Goal: Task Accomplishment & Management: Complete application form

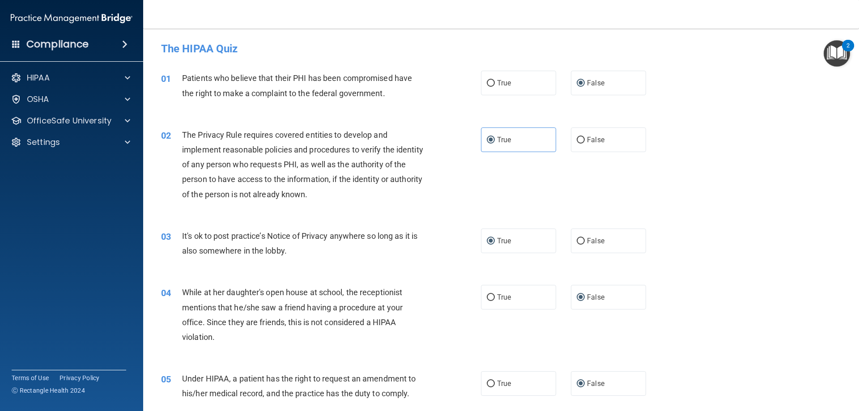
scroll to position [537, 0]
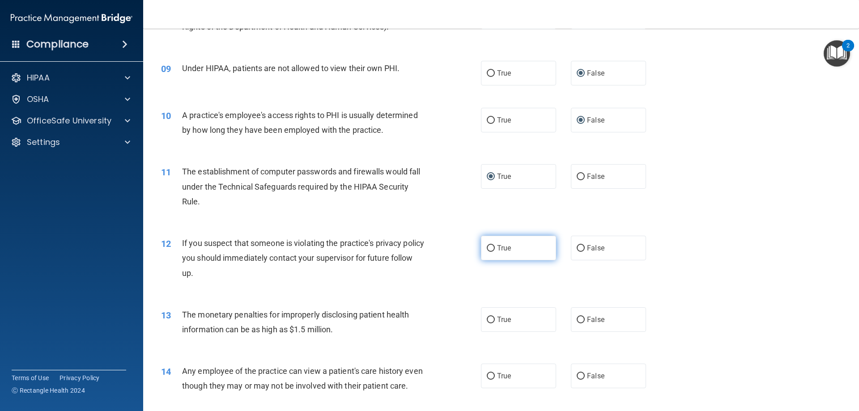
click at [488, 249] on input "True" at bounding box center [491, 248] width 8 height 7
radio input "true"
click at [577, 319] on input "False" at bounding box center [581, 320] width 8 height 7
radio input "true"
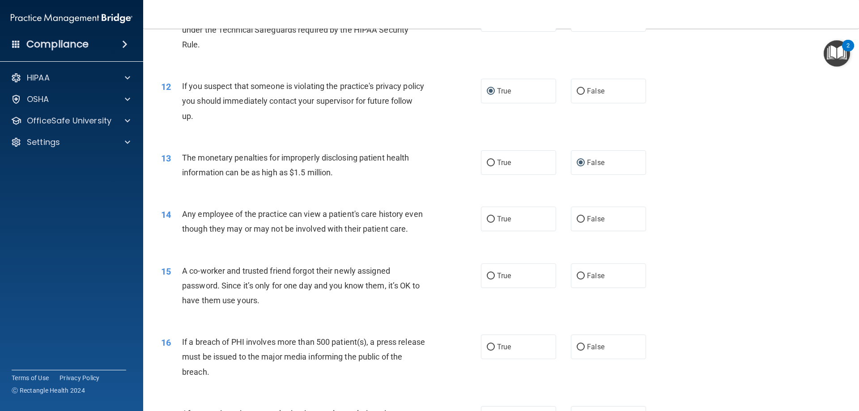
scroll to position [716, 0]
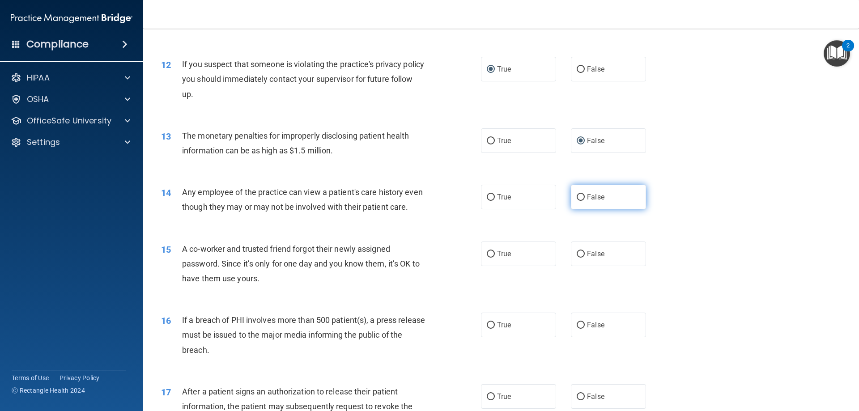
click at [577, 199] on input "False" at bounding box center [581, 197] width 8 height 7
radio input "true"
click at [577, 258] on input "False" at bounding box center [581, 254] width 8 height 7
radio input "true"
click at [577, 329] on input "False" at bounding box center [581, 325] width 8 height 7
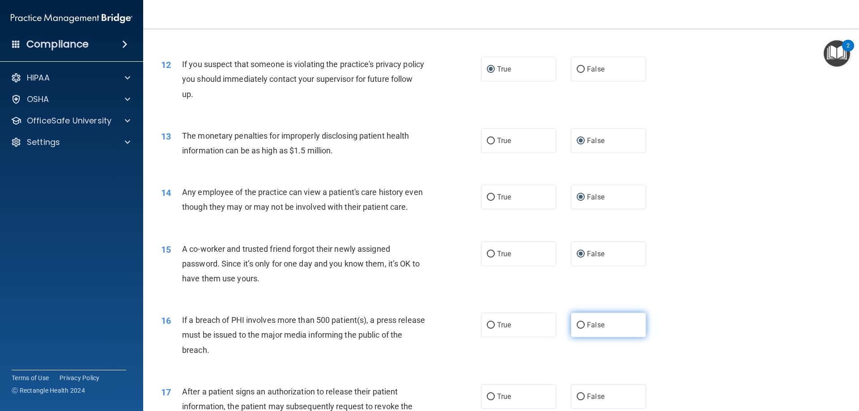
radio input "true"
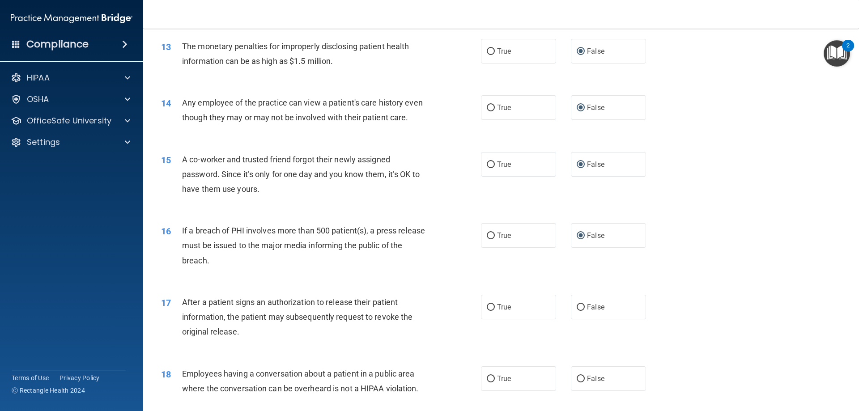
scroll to position [895, 0]
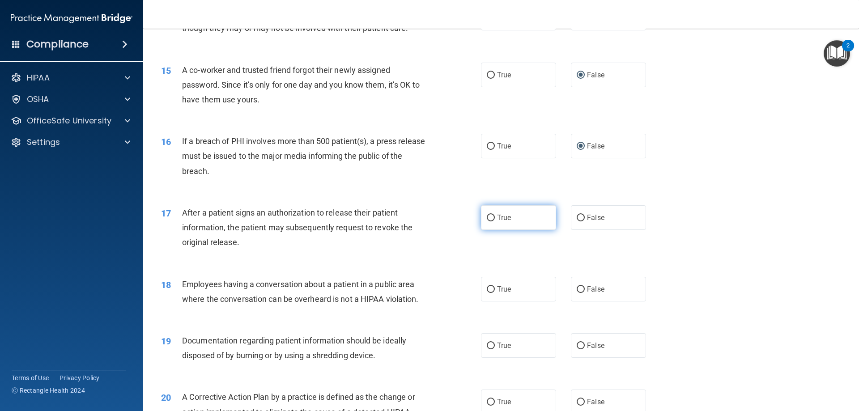
click at [487, 222] on input "True" at bounding box center [491, 218] width 8 height 7
radio input "true"
click at [488, 293] on input "True" at bounding box center [491, 289] width 8 height 7
radio input "true"
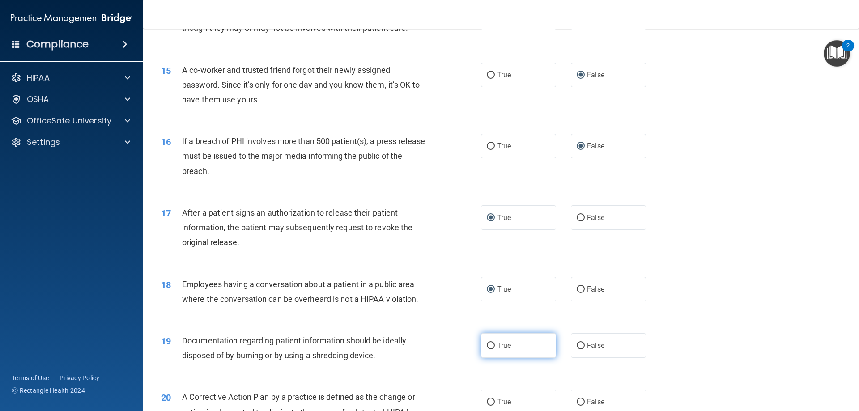
click at [489, 350] on input "True" at bounding box center [491, 346] width 8 height 7
radio input "true"
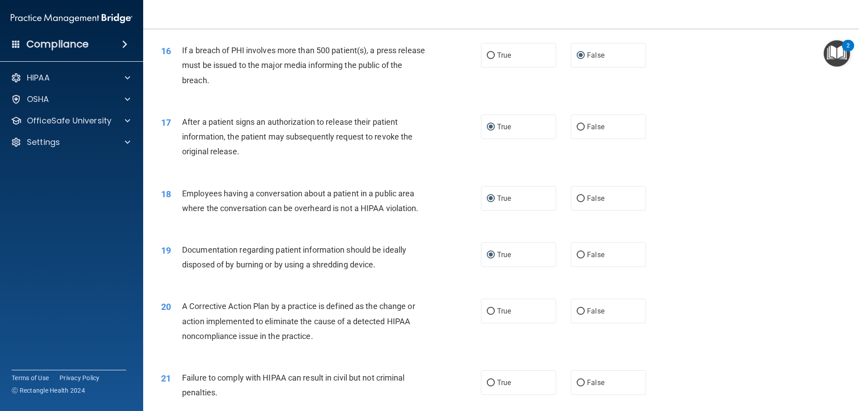
scroll to position [1030, 0]
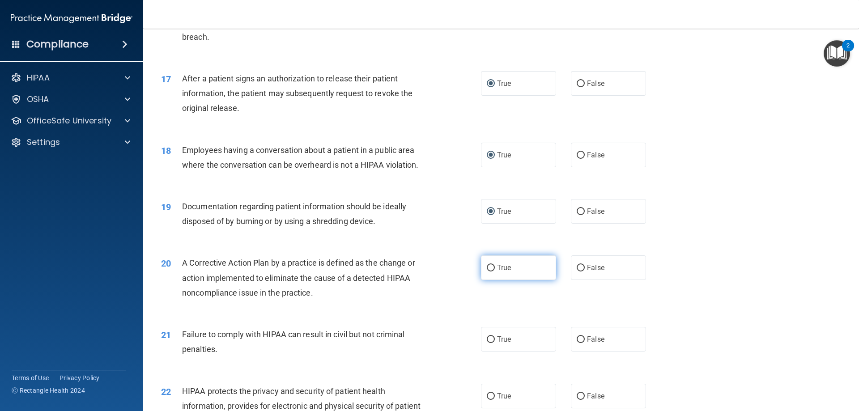
click at [487, 272] on input "True" at bounding box center [491, 268] width 8 height 7
radio input "true"
click at [577, 343] on input "False" at bounding box center [581, 340] width 8 height 7
radio input "true"
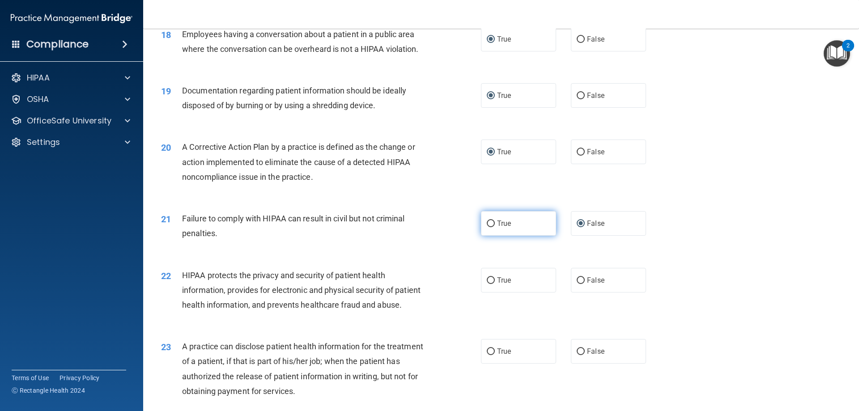
scroll to position [1164, 0]
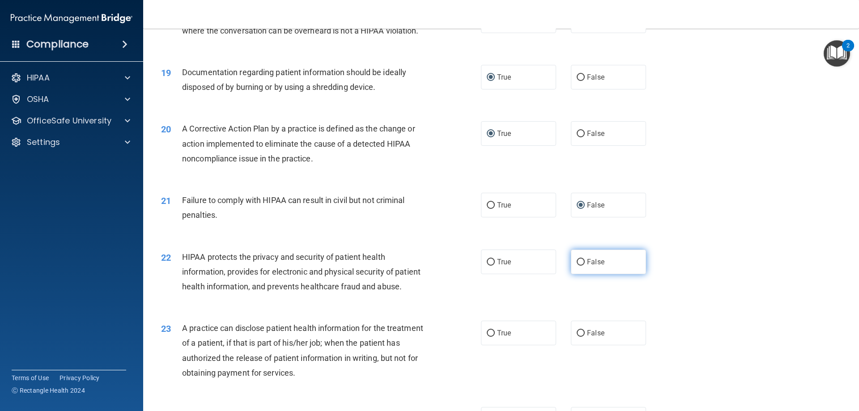
click at [578, 266] on input "False" at bounding box center [581, 262] width 8 height 7
radio input "true"
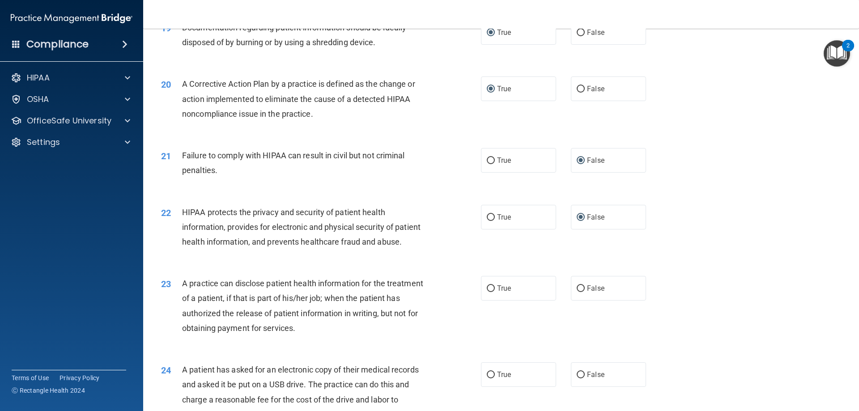
scroll to position [1253, 0]
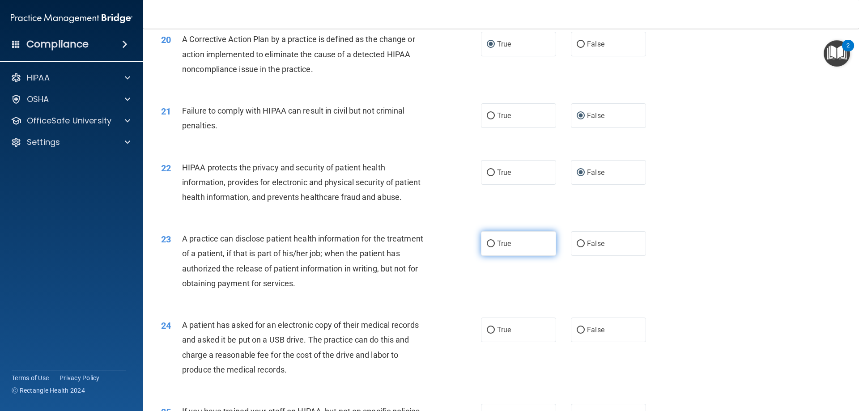
click at [487, 248] on input "True" at bounding box center [491, 244] width 8 height 7
radio input "true"
click at [491, 334] on input "True" at bounding box center [491, 330] width 8 height 7
radio input "true"
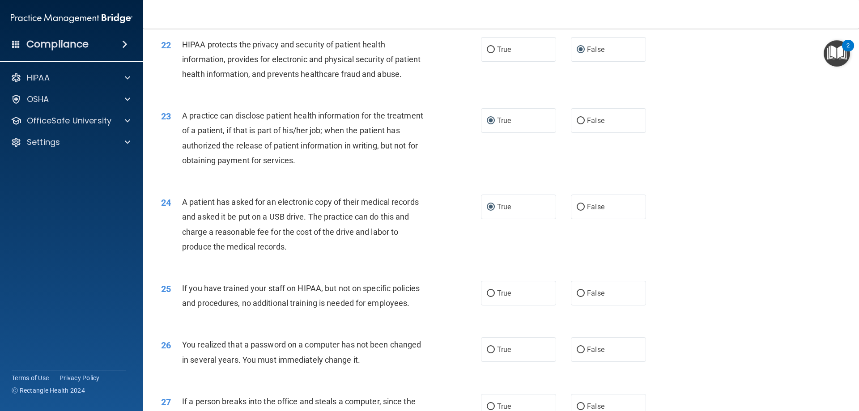
scroll to position [1388, 0]
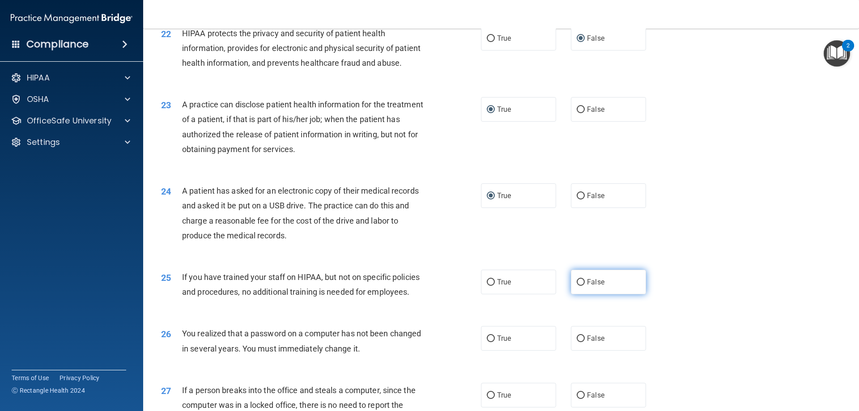
click at [577, 286] on input "False" at bounding box center [581, 282] width 8 height 7
radio input "true"
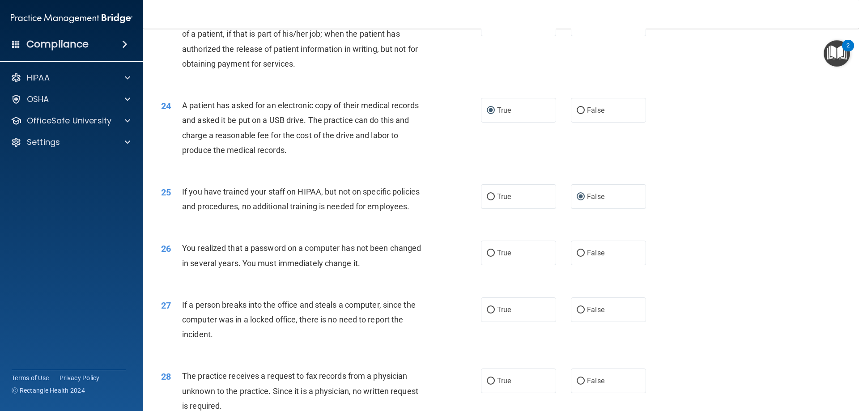
scroll to position [1477, 0]
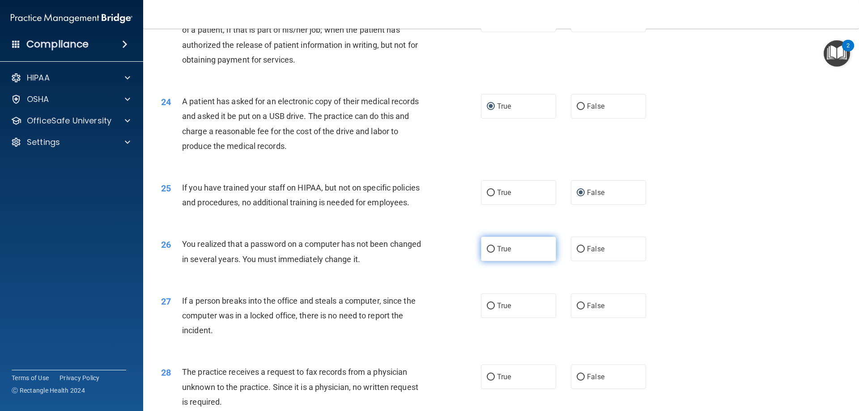
click at [487, 253] on input "True" at bounding box center [491, 249] width 8 height 7
radio input "true"
click at [577, 310] on input "False" at bounding box center [581, 306] width 8 height 7
radio input "true"
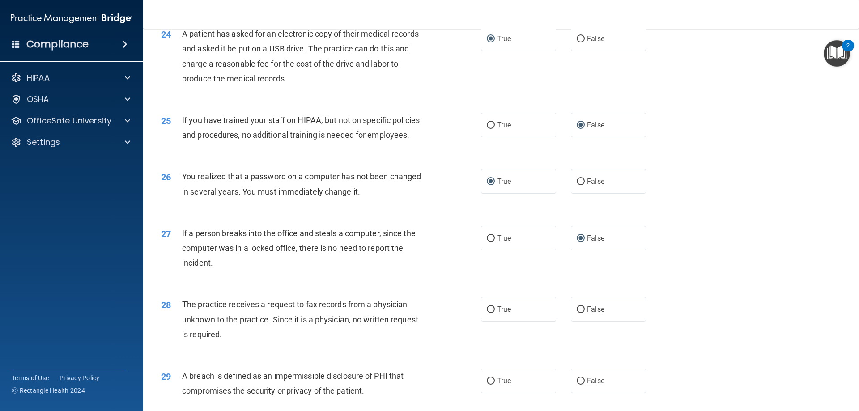
scroll to position [1567, 0]
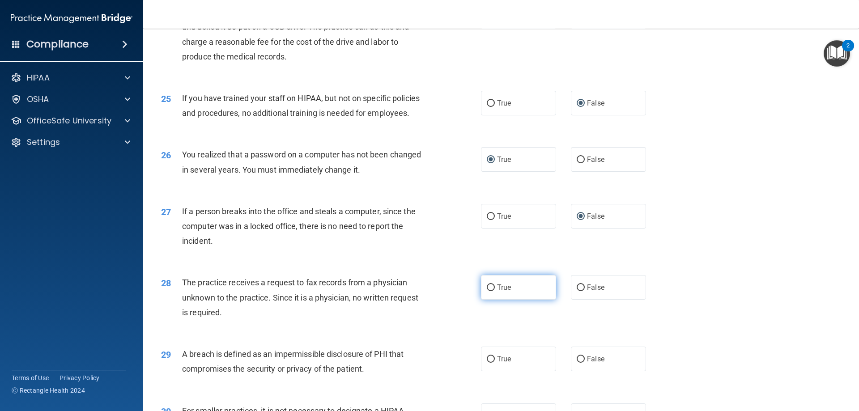
click at [487, 291] on input "True" at bounding box center [491, 288] width 8 height 7
radio input "true"
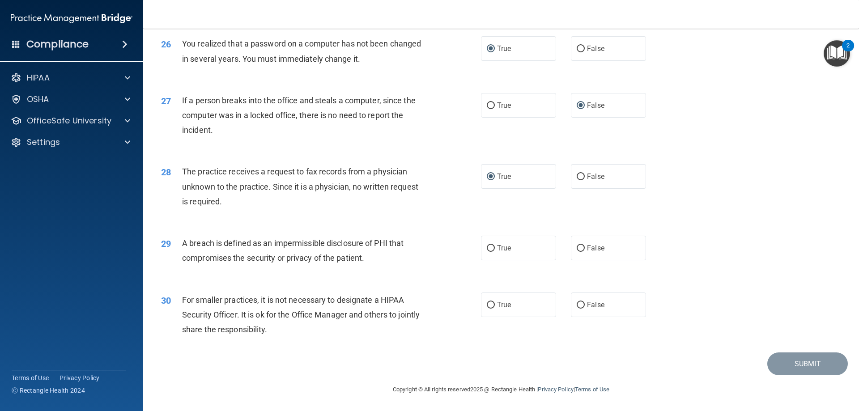
scroll to position [1707, 0]
click at [487, 249] on input "True" at bounding box center [491, 248] width 8 height 7
radio input "true"
click at [578, 304] on input "False" at bounding box center [581, 305] width 8 height 7
radio input "true"
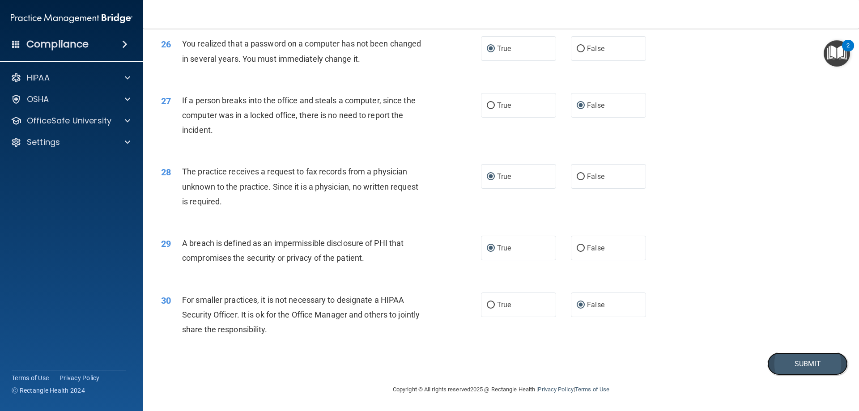
click at [793, 366] on button "Submit" at bounding box center [808, 364] width 81 height 23
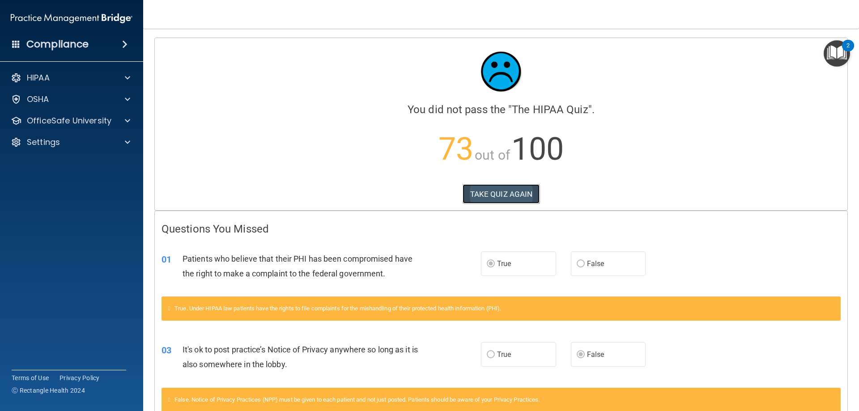
click at [499, 194] on button "TAKE QUIZ AGAIN" at bounding box center [501, 194] width 77 height 20
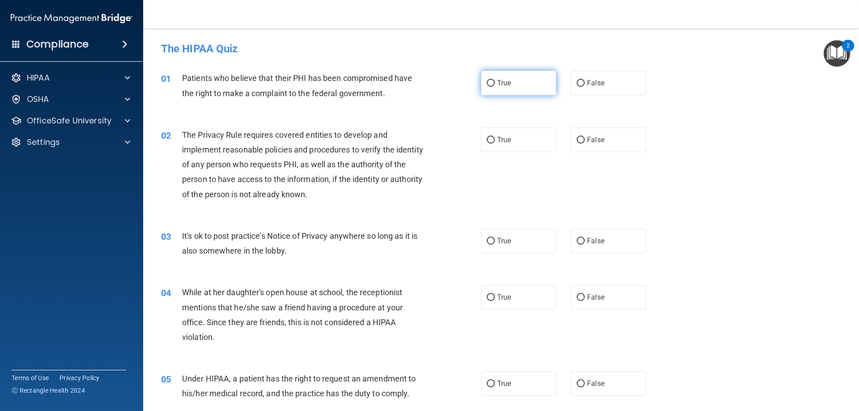
click at [487, 81] on input "True" at bounding box center [491, 83] width 8 height 7
radio input "true"
click at [487, 140] on input "True" at bounding box center [491, 140] width 8 height 7
radio input "true"
click at [577, 241] on input "False" at bounding box center [581, 241] width 8 height 7
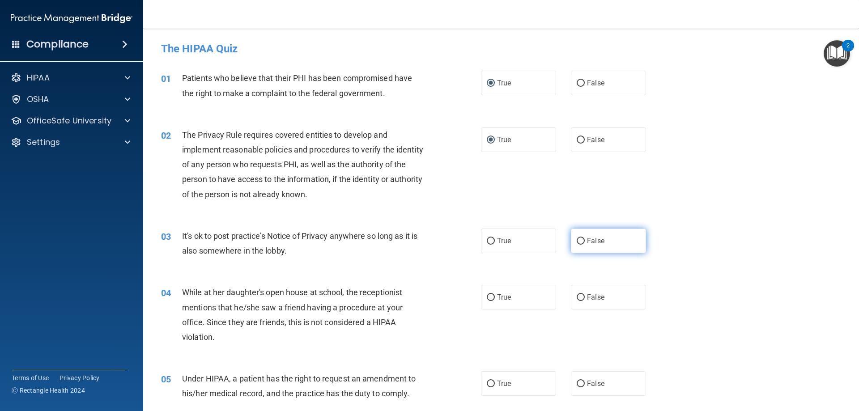
radio input "true"
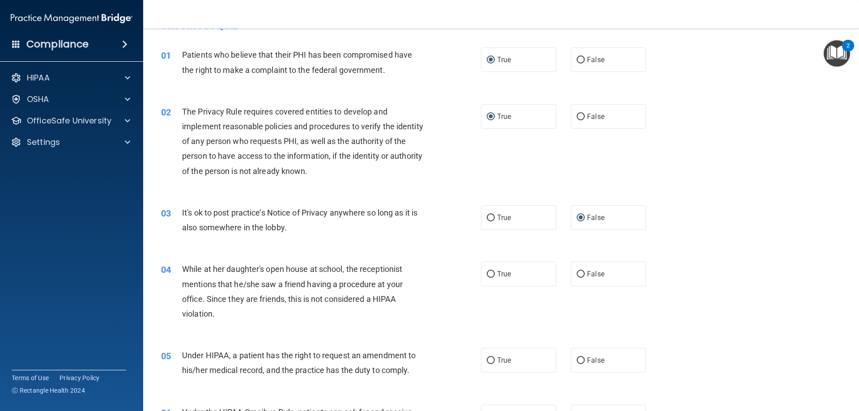
scroll to position [45, 0]
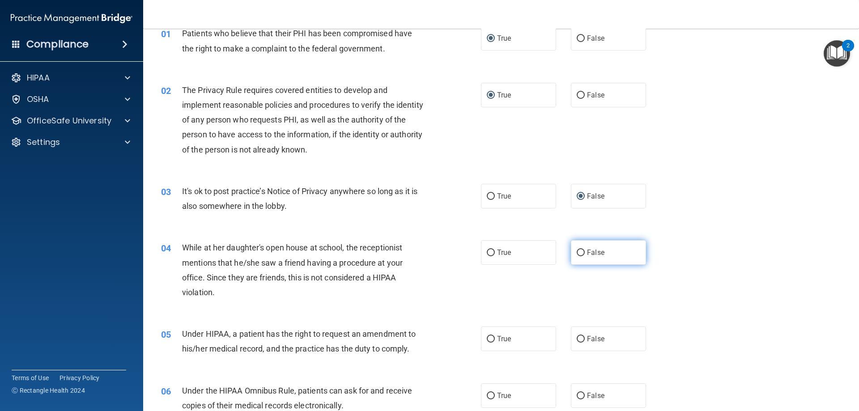
click at [577, 251] on input "False" at bounding box center [581, 253] width 8 height 7
radio input "true"
click at [489, 338] on input "True" at bounding box center [491, 339] width 8 height 7
radio input "true"
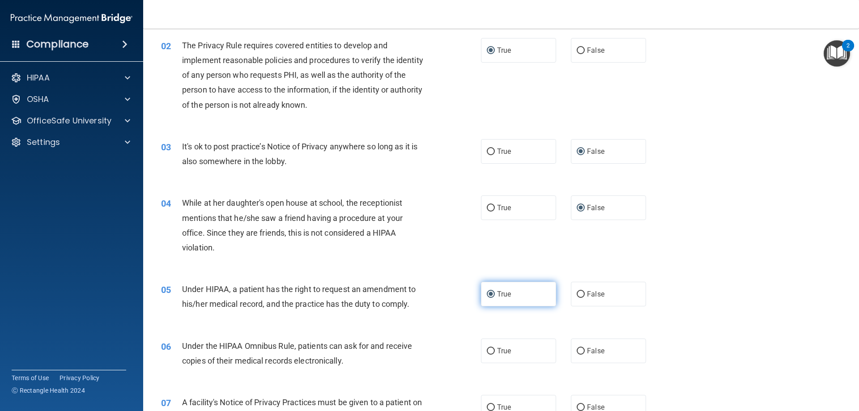
scroll to position [134, 0]
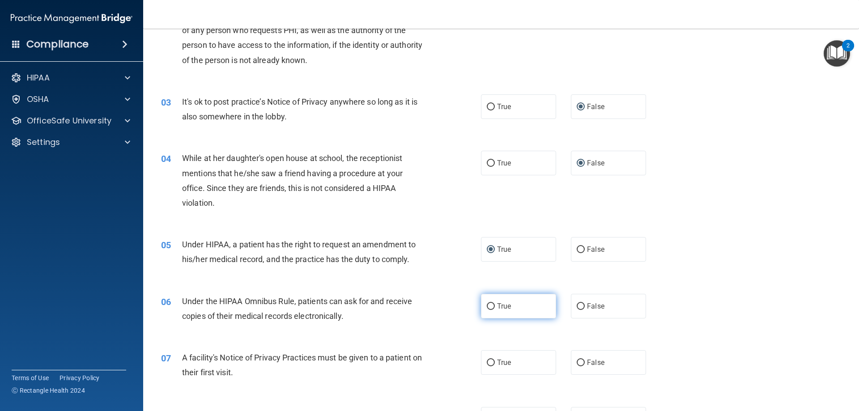
click at [487, 306] on input "True" at bounding box center [491, 306] width 8 height 7
radio input "true"
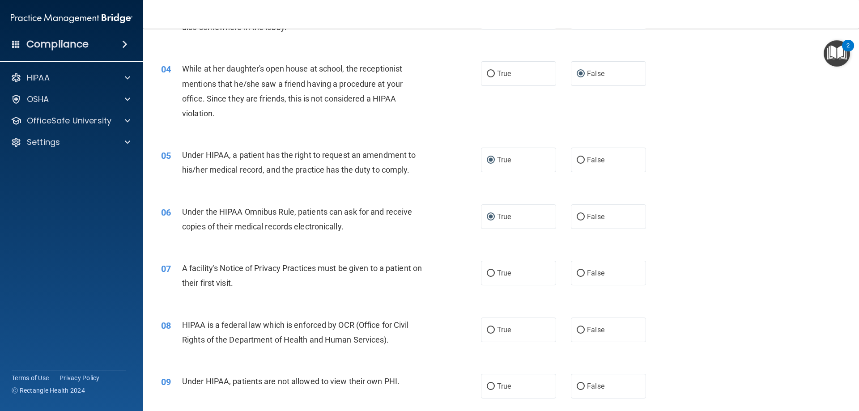
scroll to position [269, 0]
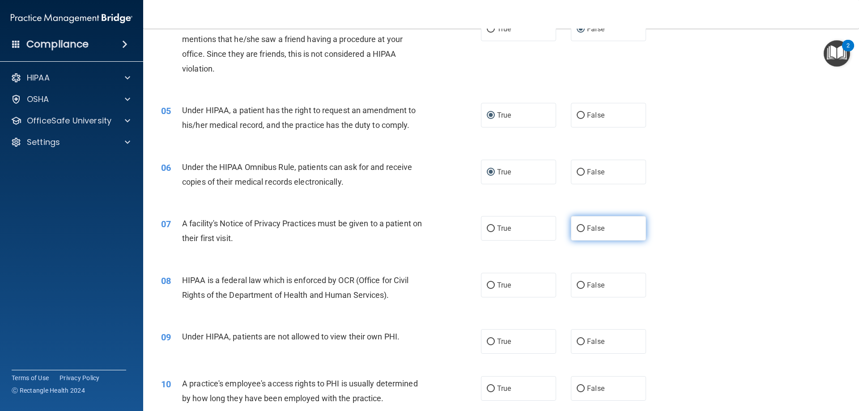
click at [577, 230] on input "False" at bounding box center [581, 229] width 8 height 7
radio input "true"
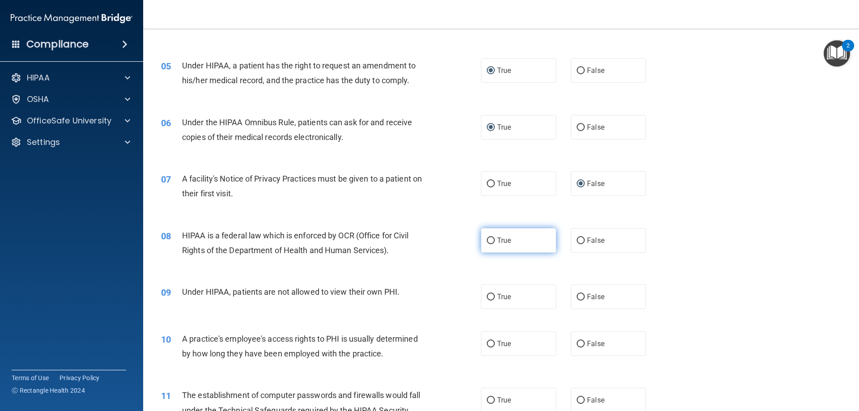
click at [489, 241] on input "True" at bounding box center [491, 241] width 8 height 7
radio input "true"
click at [578, 298] on input "False" at bounding box center [581, 297] width 8 height 7
radio input "true"
drag, startPoint x: 578, startPoint y: 342, endPoint x: 572, endPoint y: 351, distance: 11.4
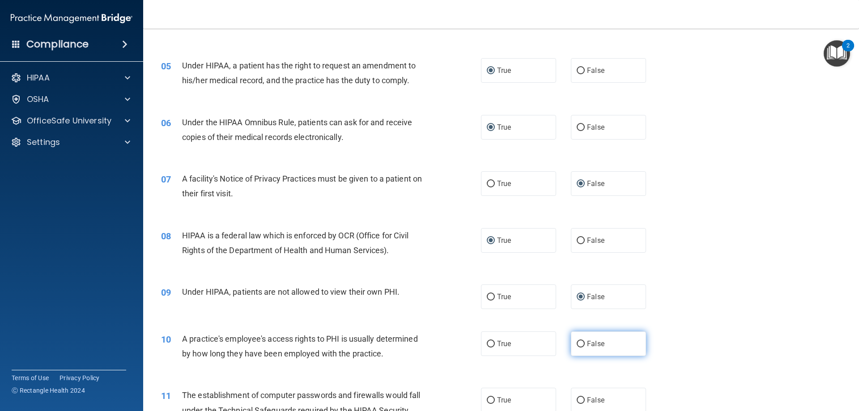
click at [577, 344] on input "False" at bounding box center [581, 344] width 8 height 7
radio input "true"
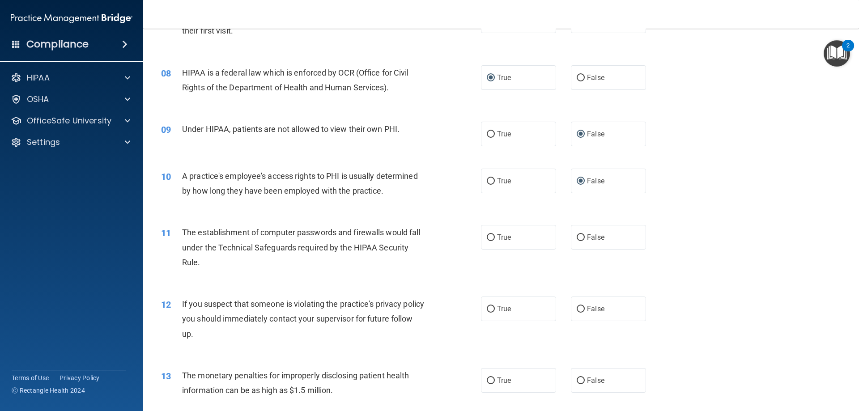
scroll to position [492, 0]
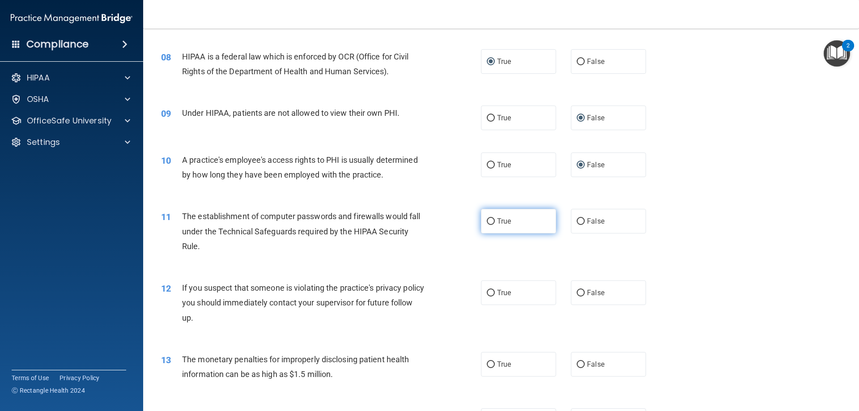
click at [487, 222] on input "True" at bounding box center [491, 221] width 8 height 7
radio input "true"
click at [487, 293] on input "True" at bounding box center [491, 293] width 8 height 7
radio input "true"
click at [487, 366] on input "True" at bounding box center [491, 365] width 8 height 7
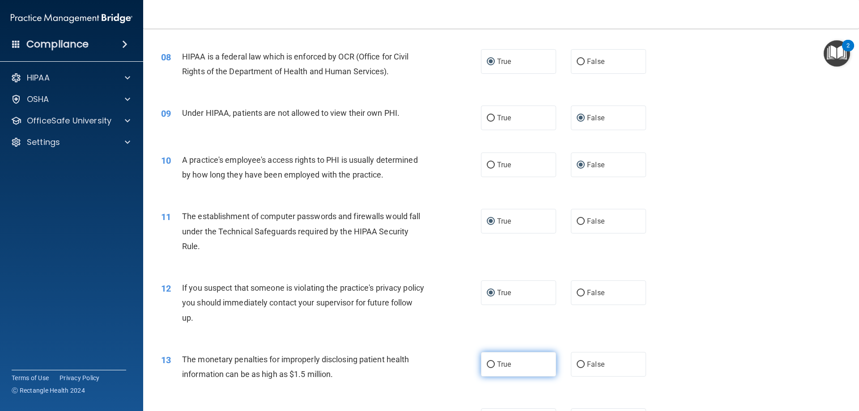
radio input "true"
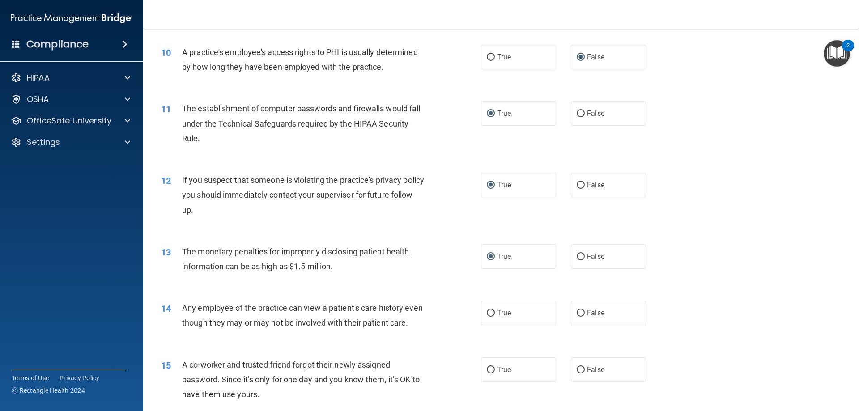
scroll to position [627, 0]
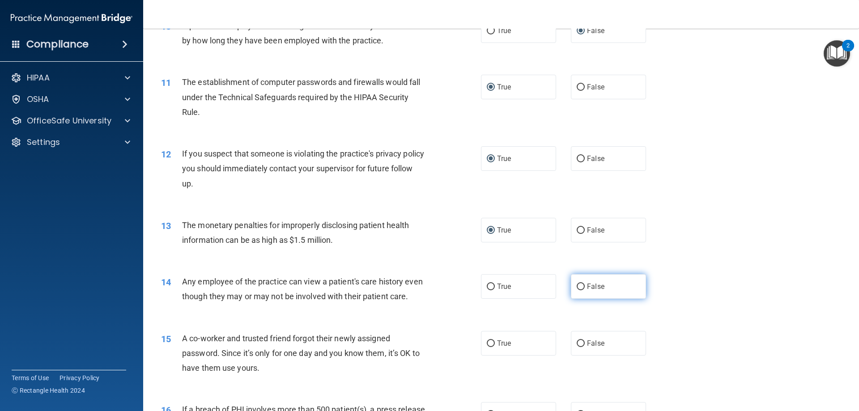
click at [577, 288] on input "False" at bounding box center [581, 287] width 8 height 7
radio input "true"
click at [577, 347] on input "False" at bounding box center [581, 344] width 8 height 7
radio input "true"
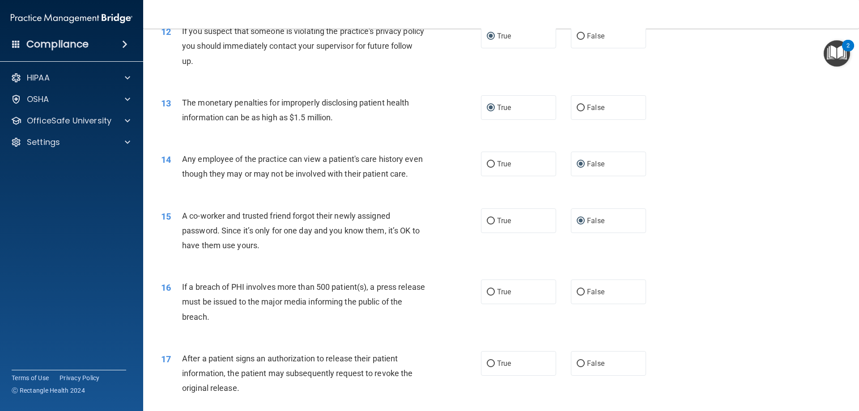
scroll to position [761, 0]
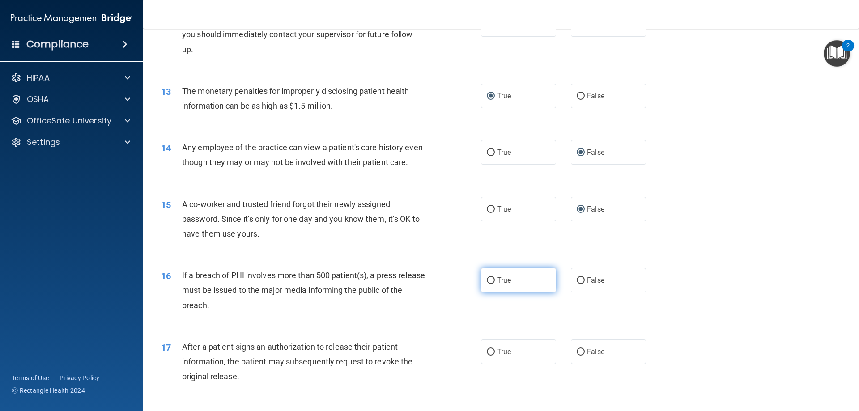
click at [487, 284] on input "True" at bounding box center [491, 281] width 8 height 7
radio input "true"
click at [487, 356] on input "True" at bounding box center [491, 352] width 8 height 7
radio input "true"
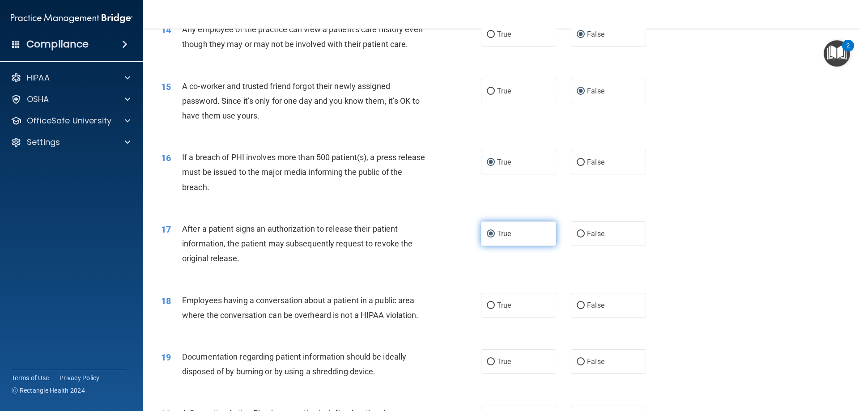
scroll to position [895, 0]
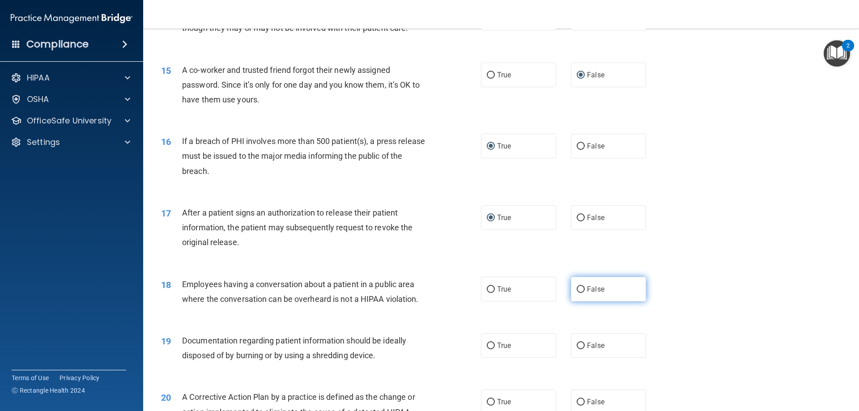
click at [577, 293] on input "False" at bounding box center [581, 289] width 8 height 7
radio input "true"
click at [490, 350] on input "True" at bounding box center [491, 346] width 8 height 7
radio input "true"
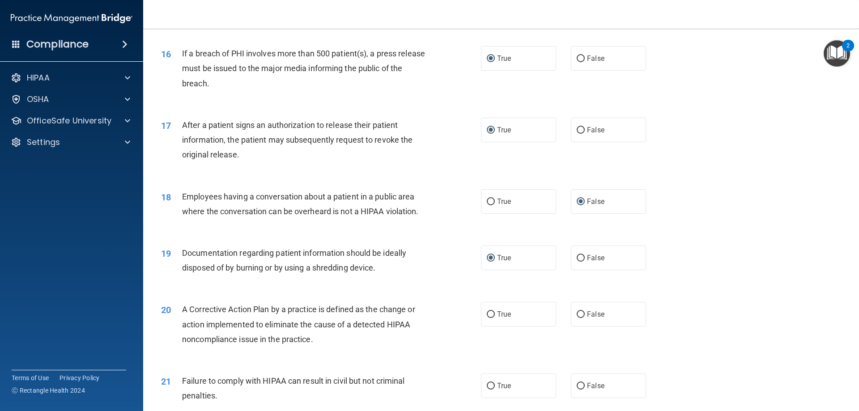
scroll to position [1030, 0]
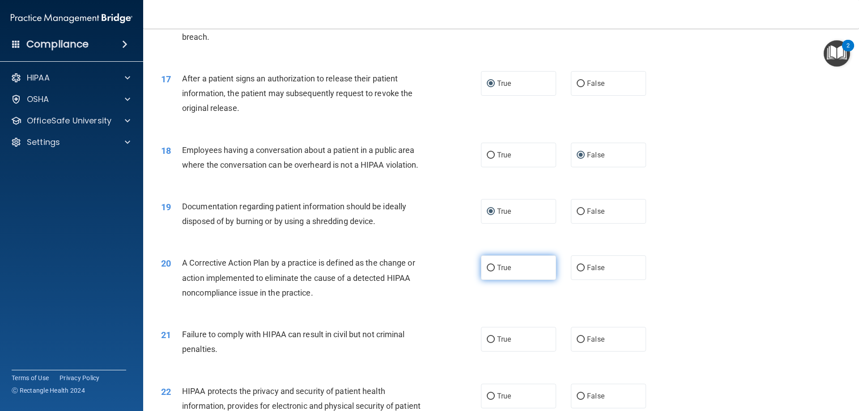
click at [487, 272] on input "True" at bounding box center [491, 268] width 8 height 7
radio input "true"
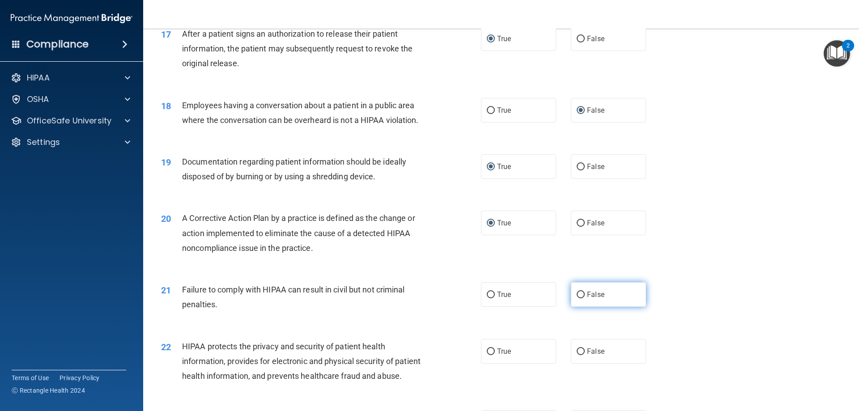
click at [577, 299] on input "False" at bounding box center [581, 295] width 8 height 7
radio input "true"
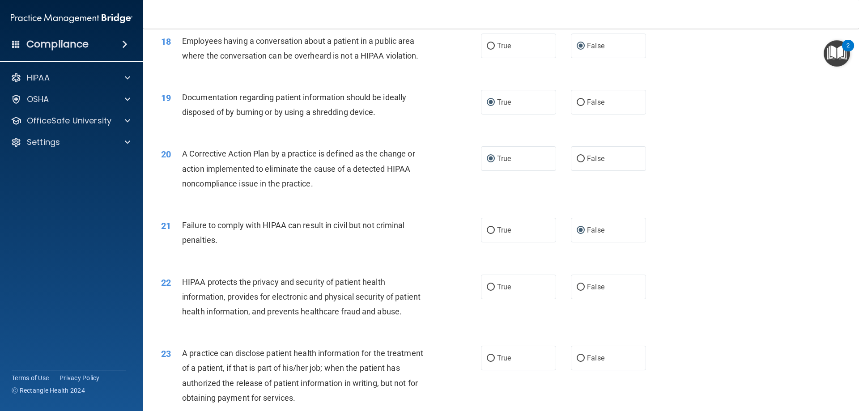
scroll to position [1209, 0]
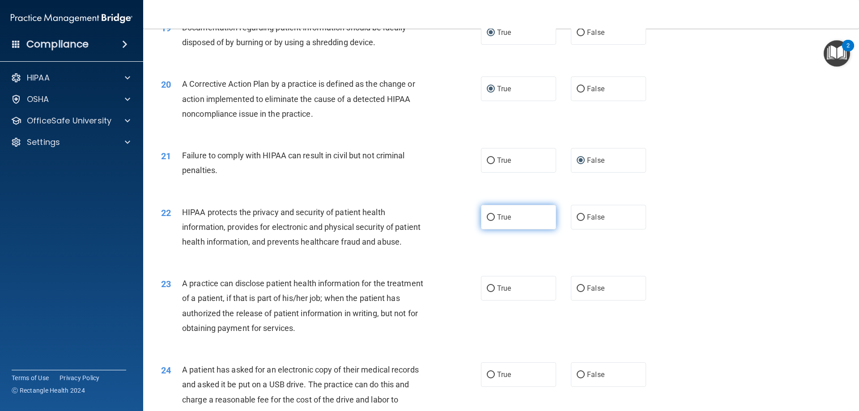
click at [488, 221] on input "True" at bounding box center [491, 217] width 8 height 7
radio input "true"
click at [577, 292] on input "False" at bounding box center [581, 289] width 8 height 7
radio input "true"
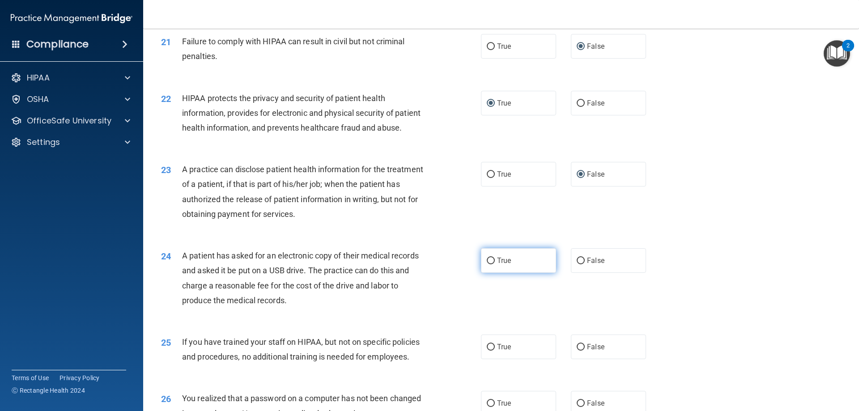
scroll to position [1343, 0]
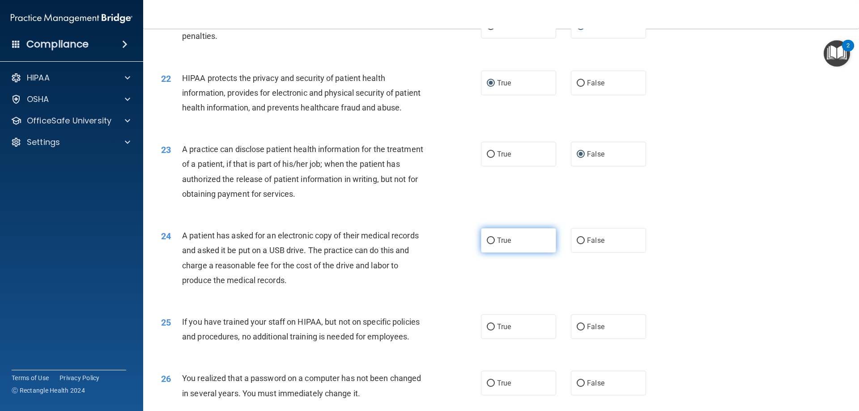
click at [487, 244] on input "True" at bounding box center [491, 241] width 8 height 7
radio input "true"
click at [579, 331] on input "False" at bounding box center [581, 327] width 8 height 7
radio input "true"
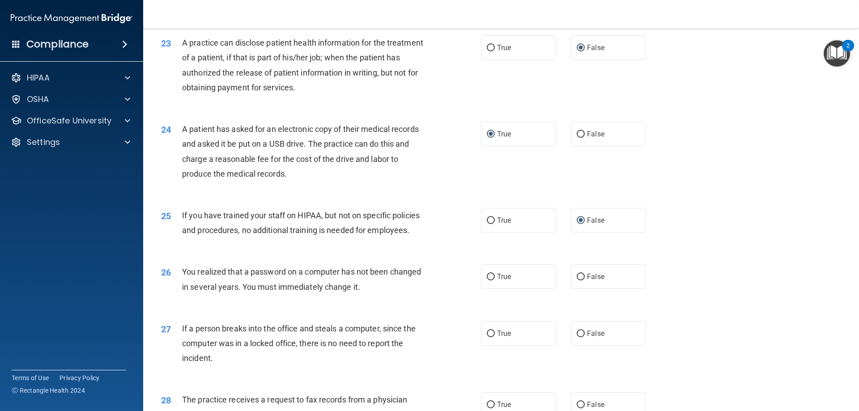
scroll to position [1477, 0]
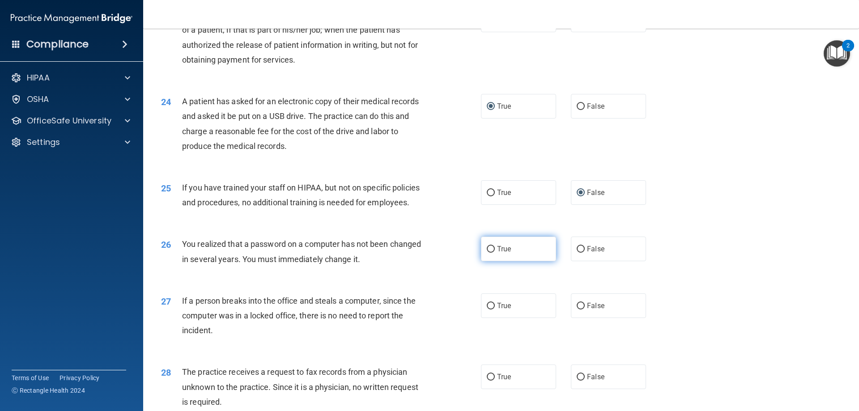
click at [487, 253] on input "True" at bounding box center [491, 249] width 8 height 7
radio input "true"
click at [578, 310] on input "False" at bounding box center [581, 306] width 8 height 7
radio input "true"
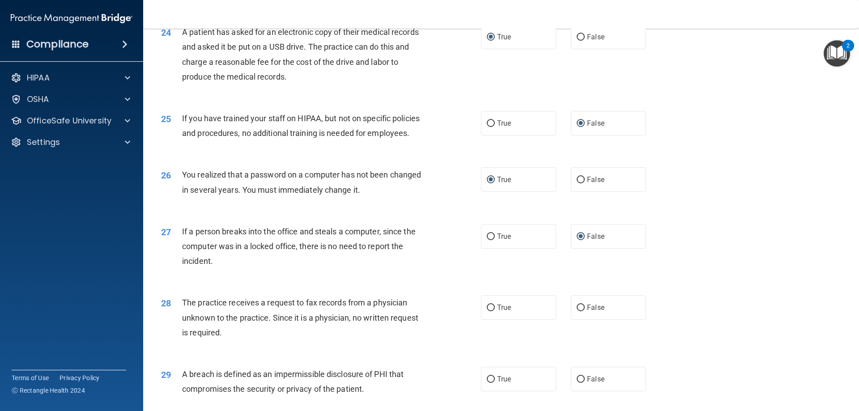
scroll to position [1567, 0]
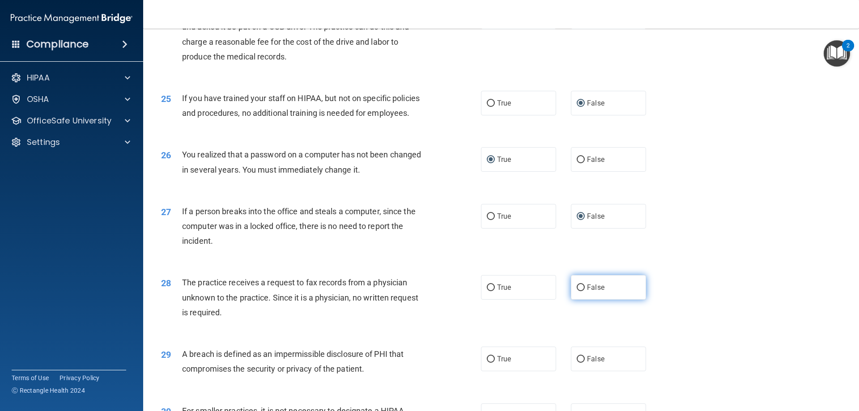
click at [577, 291] on input "False" at bounding box center [581, 288] width 8 height 7
radio input "true"
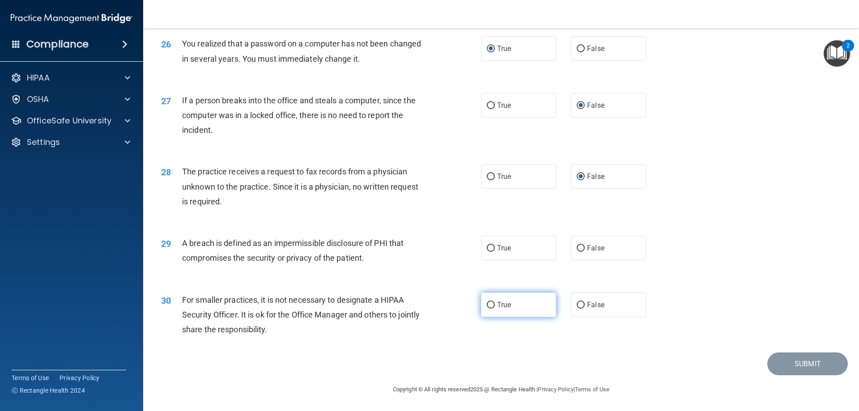
scroll to position [1701, 0]
click at [488, 252] on input "True" at bounding box center [491, 248] width 8 height 7
radio input "true"
click at [577, 309] on input "False" at bounding box center [581, 305] width 8 height 7
radio input "true"
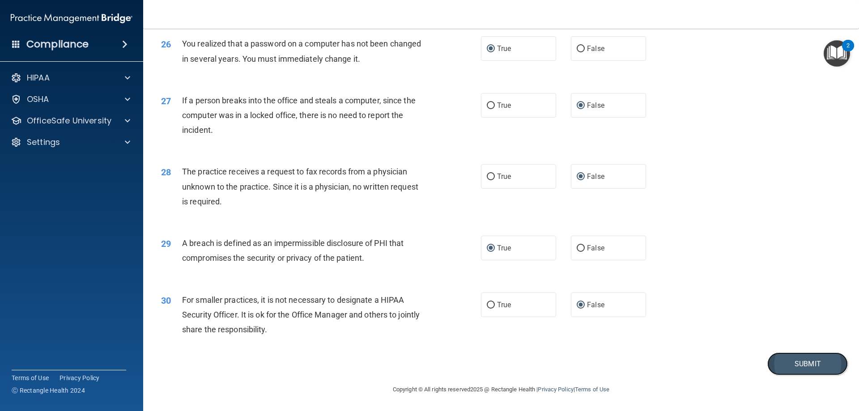
click at [802, 369] on button "Submit" at bounding box center [808, 364] width 81 height 23
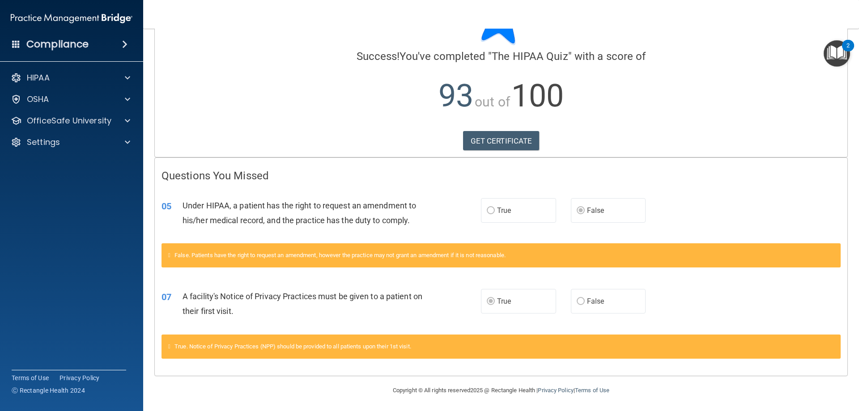
scroll to position [54, 0]
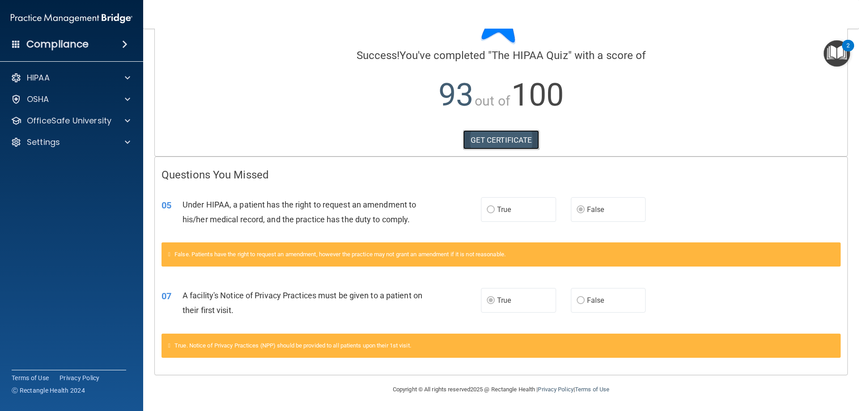
click at [511, 137] on link "GET CERTIFICATE" at bounding box center [501, 140] width 77 height 20
click at [127, 122] on span at bounding box center [127, 120] width 5 height 11
click at [65, 142] on p "HIPAA Training" at bounding box center [43, 142] width 74 height 9
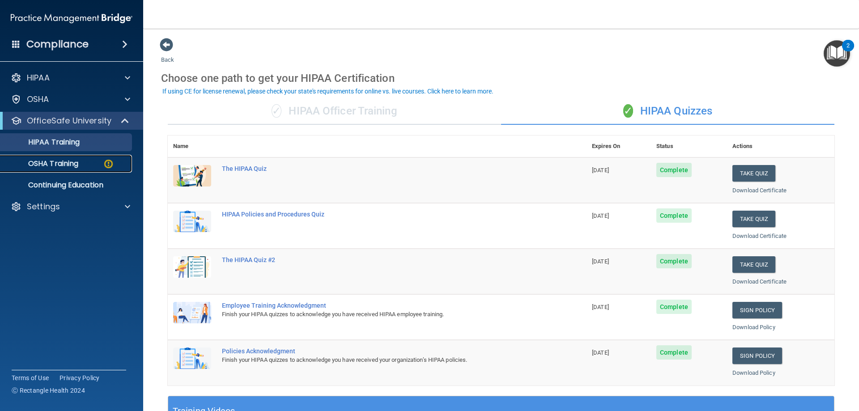
click at [83, 161] on div "OSHA Training" at bounding box center [67, 163] width 122 height 9
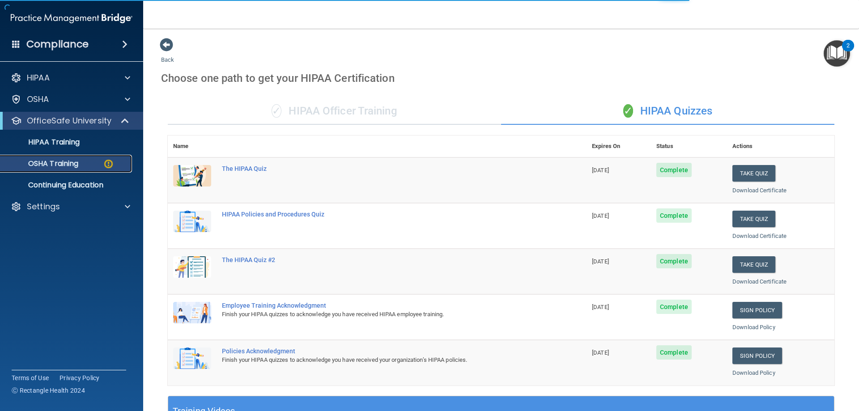
click at [61, 164] on p "OSHA Training" at bounding box center [42, 163] width 73 height 9
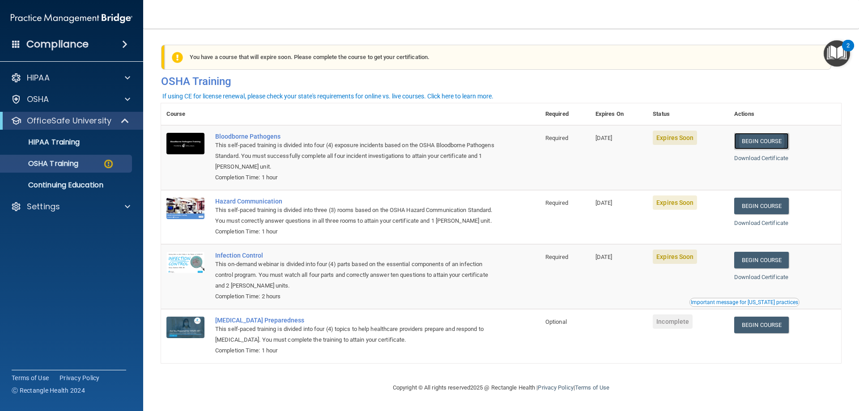
click at [758, 142] on link "Begin Course" at bounding box center [762, 141] width 55 height 17
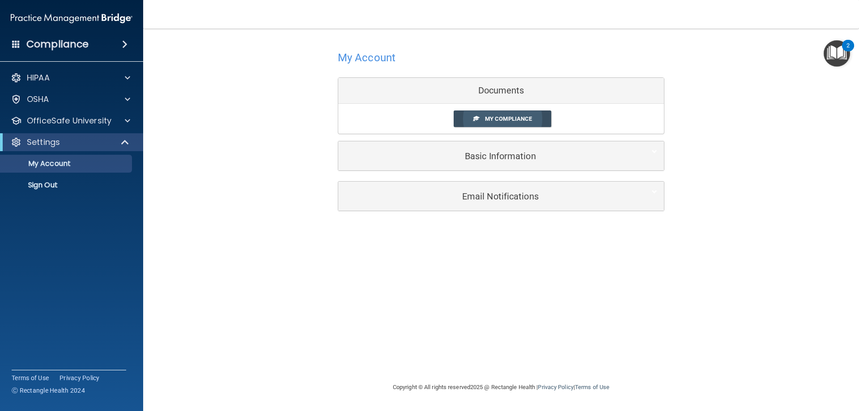
click at [502, 120] on span "My Compliance" at bounding box center [508, 118] width 47 height 7
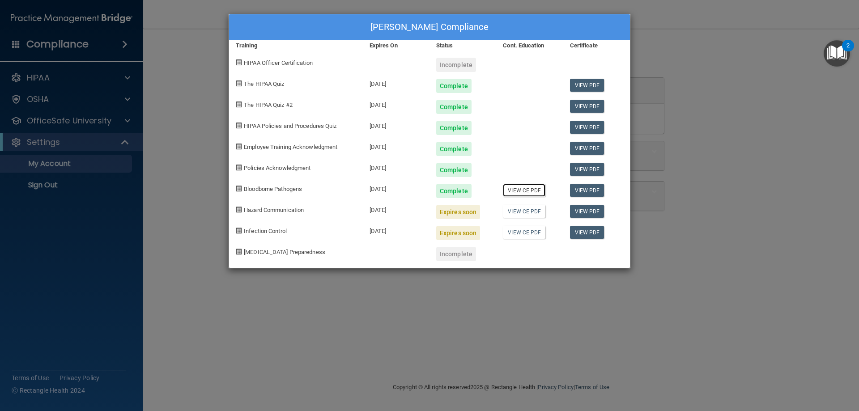
click at [517, 189] on link "View CE PDF" at bounding box center [524, 190] width 43 height 13
click at [532, 211] on link "View CE PDF" at bounding box center [524, 211] width 43 height 13
click at [459, 213] on div "Expires soon" at bounding box center [458, 212] width 44 height 14
click at [265, 210] on span "Hazard Communication" at bounding box center [274, 210] width 60 height 7
click at [594, 211] on link "View PDF" at bounding box center [587, 211] width 34 height 13
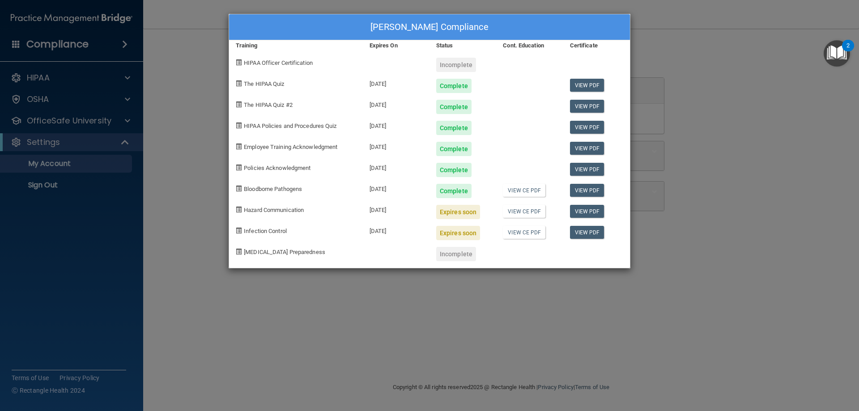
click at [72, 104] on div "Rosalinda Perry's Compliance Training Expires On Status Cont. Education Certifi…" at bounding box center [429, 205] width 859 height 411
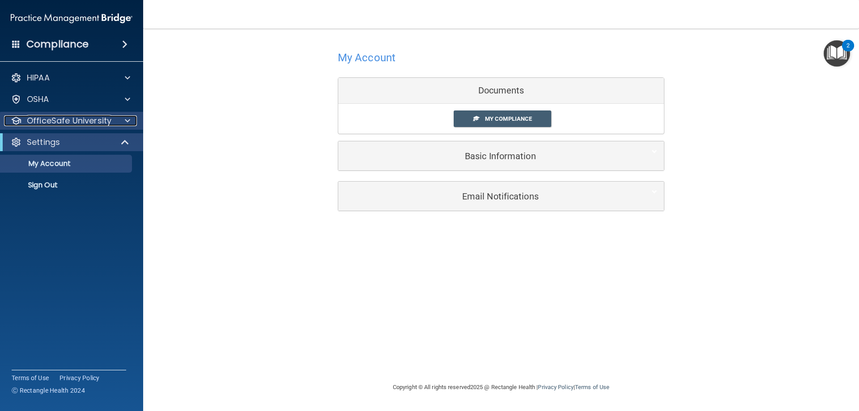
drag, startPoint x: 76, startPoint y: 118, endPoint x: 109, endPoint y: 115, distance: 33.8
click at [77, 118] on p "OfficeSafe University" at bounding box center [69, 120] width 85 height 11
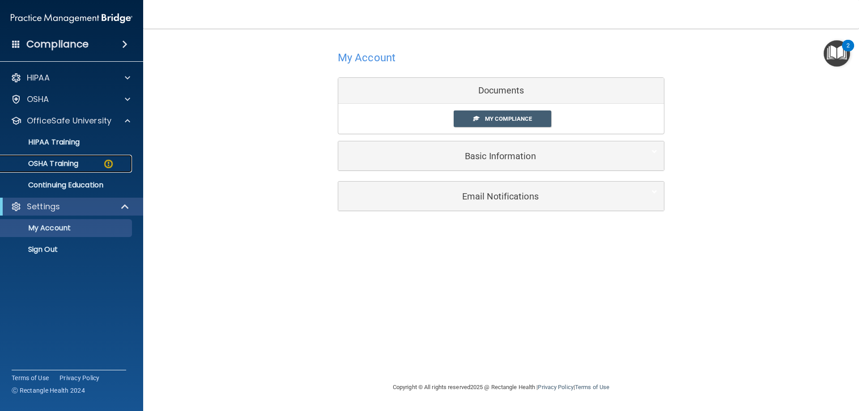
click at [71, 165] on p "OSHA Training" at bounding box center [42, 163] width 73 height 9
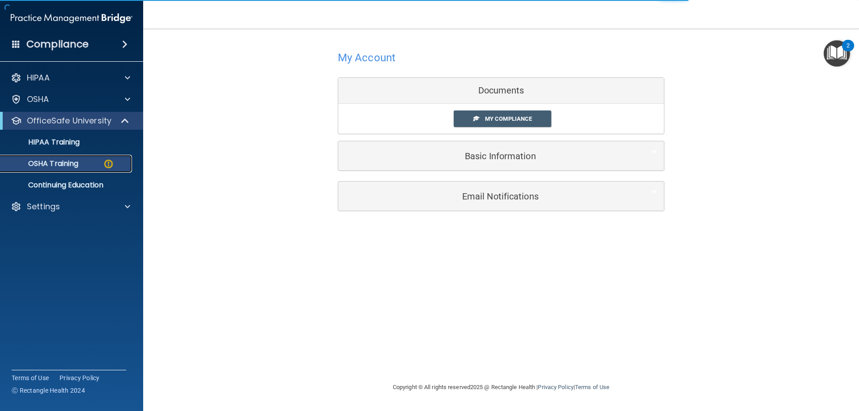
click at [66, 166] on p "OSHA Training" at bounding box center [42, 163] width 73 height 9
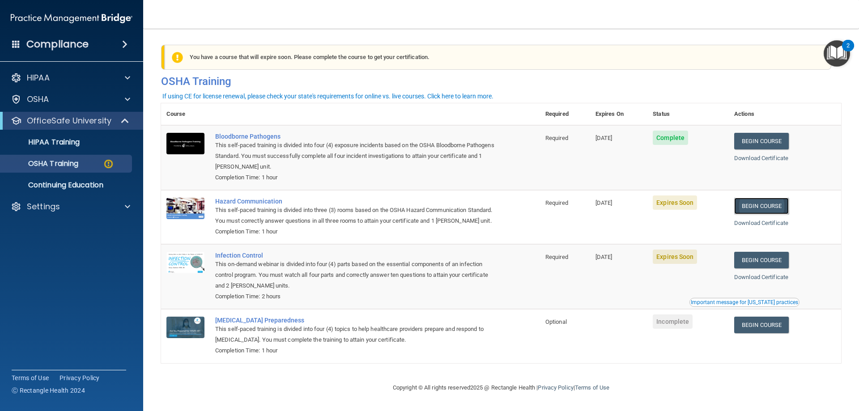
click at [748, 209] on link "Begin Course" at bounding box center [762, 206] width 55 height 17
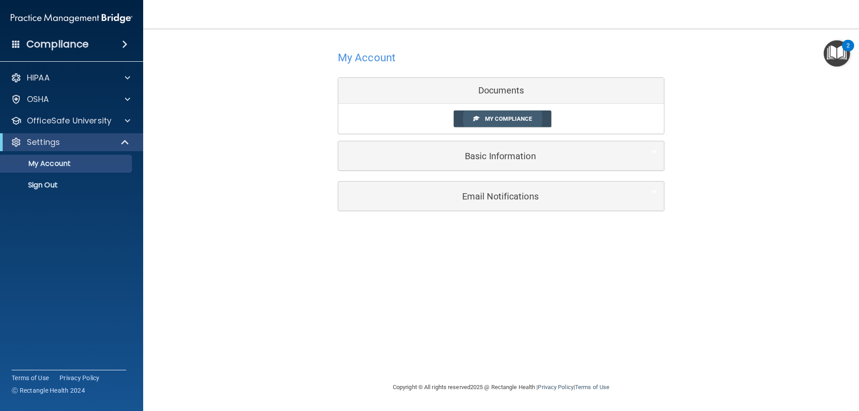
click at [496, 116] on span "My Compliance" at bounding box center [508, 118] width 47 height 7
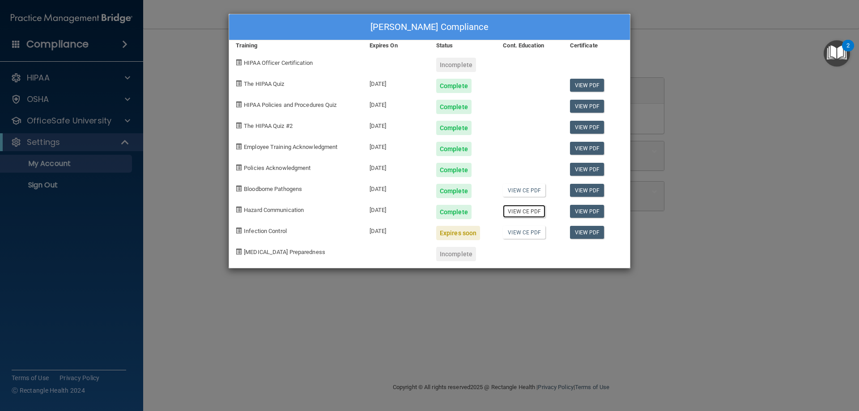
click at [519, 212] on link "View CE PDF" at bounding box center [524, 211] width 43 height 13
click at [583, 193] on link "View PDF" at bounding box center [587, 190] width 34 height 13
click at [589, 191] on link "View PDF" at bounding box center [587, 190] width 34 height 13
click at [592, 209] on link "View PDF" at bounding box center [587, 211] width 34 height 13
click at [578, 232] on link "View PDF" at bounding box center [587, 232] width 34 height 13
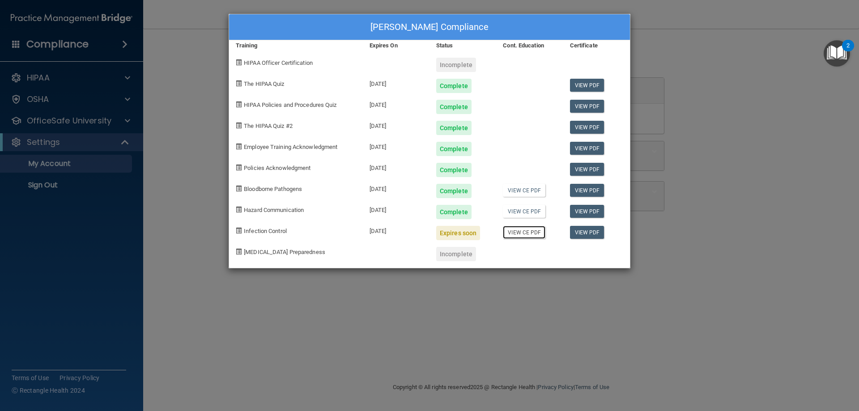
click at [518, 233] on link "View CE PDF" at bounding box center [524, 232] width 43 height 13
click at [464, 235] on div "Expires soon" at bounding box center [458, 233] width 44 height 14
click at [245, 232] on span "Infection Control" at bounding box center [265, 231] width 43 height 7
click at [530, 233] on link "View CE PDF" at bounding box center [524, 232] width 43 height 13
click at [587, 231] on link "View PDF" at bounding box center [587, 232] width 34 height 13
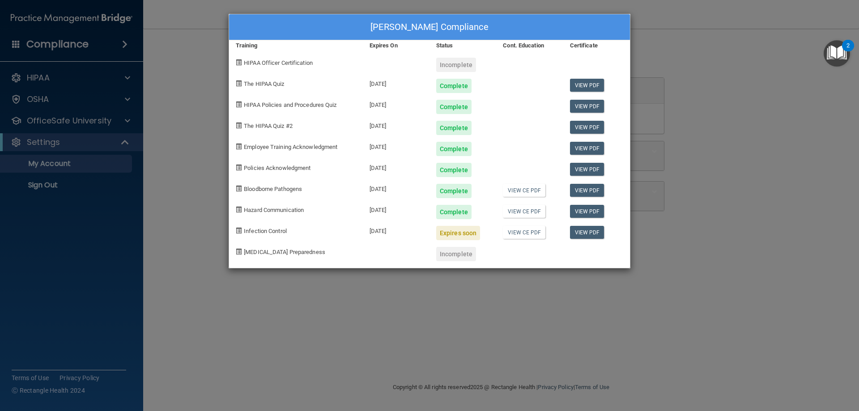
click at [92, 118] on div "Rosalinda Perry's Compliance Training Expires On Status Cont. Education Certifi…" at bounding box center [429, 205] width 859 height 411
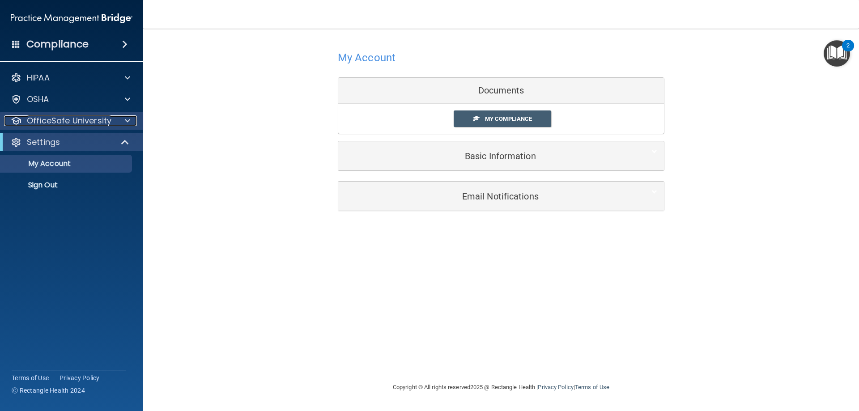
click at [128, 118] on span at bounding box center [127, 120] width 5 height 11
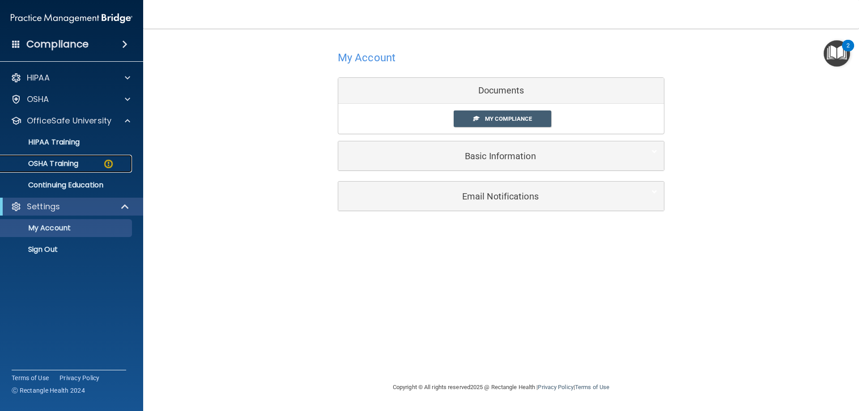
click at [87, 162] on div "OSHA Training" at bounding box center [67, 163] width 122 height 9
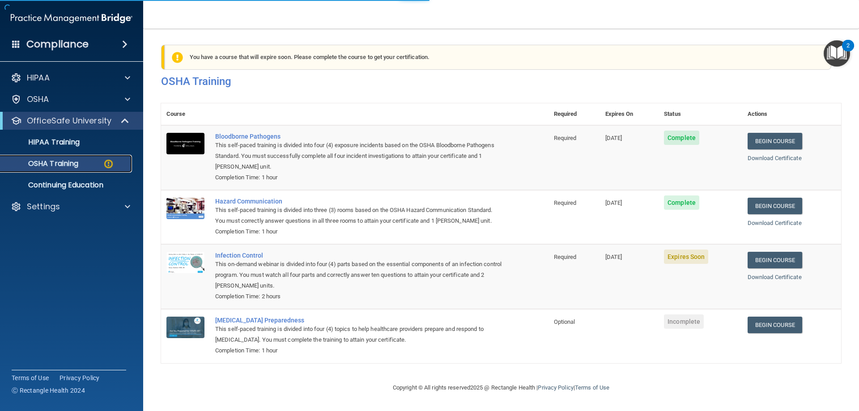
click at [62, 162] on p "OSHA Training" at bounding box center [42, 163] width 73 height 9
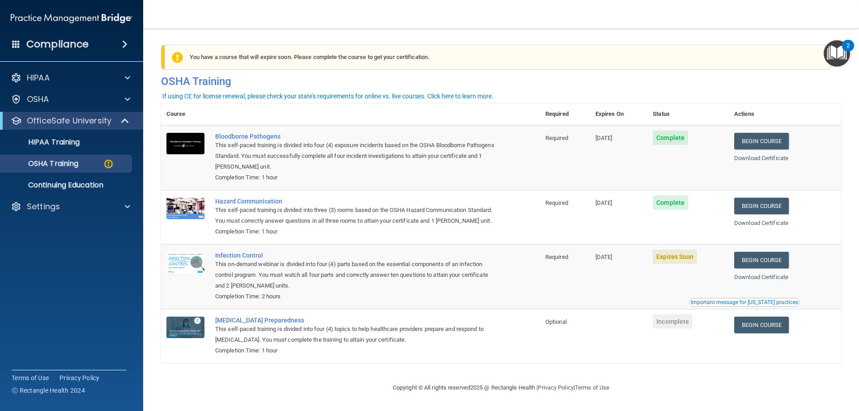
drag, startPoint x: 688, startPoint y: 272, endPoint x: 691, endPoint y: 266, distance: 6.6
click at [688, 264] on span "Expires Soon" at bounding box center [675, 257] width 44 height 14
click at [777, 281] on link "Download Certificate" at bounding box center [762, 277] width 54 height 7
click at [767, 269] on link "Begin Course" at bounding box center [762, 260] width 55 height 17
click at [744, 333] on link "Begin Course" at bounding box center [762, 325] width 55 height 17
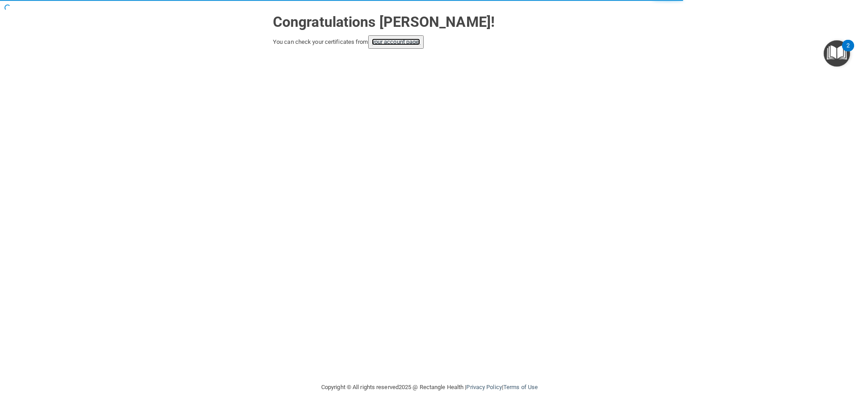
click at [390, 42] on link "your account page!" at bounding box center [396, 41] width 49 height 7
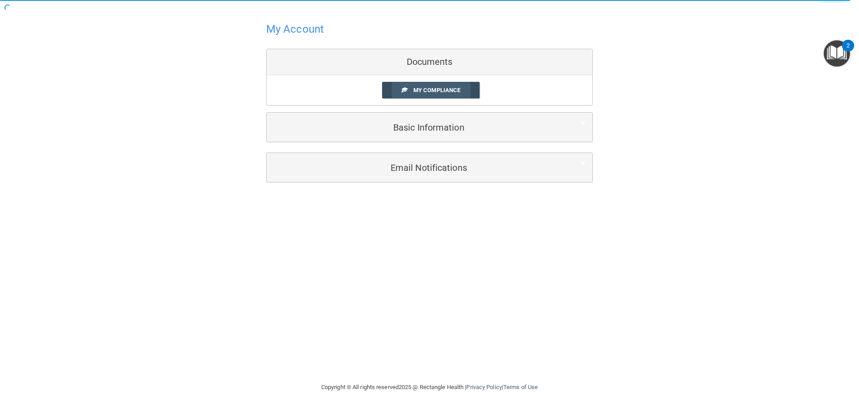
click at [428, 94] on link "My Compliance" at bounding box center [431, 90] width 98 height 17
click at [429, 87] on span "My Compliance" at bounding box center [437, 90] width 47 height 7
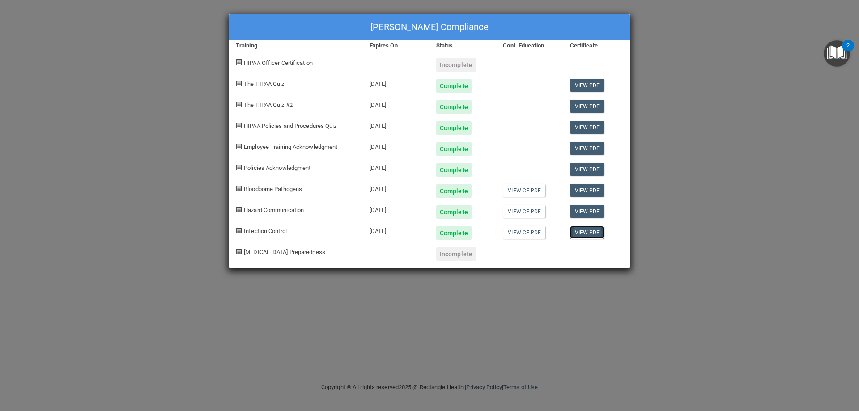
click at [577, 233] on link "View PDF" at bounding box center [587, 232] width 34 height 13
click at [590, 167] on link "View PDF" at bounding box center [587, 169] width 34 height 13
click at [582, 83] on link "View PDF" at bounding box center [587, 85] width 34 height 13
click at [580, 107] on link "View PDF" at bounding box center [587, 106] width 34 height 13
click at [596, 128] on link "View PDF" at bounding box center [587, 127] width 34 height 13
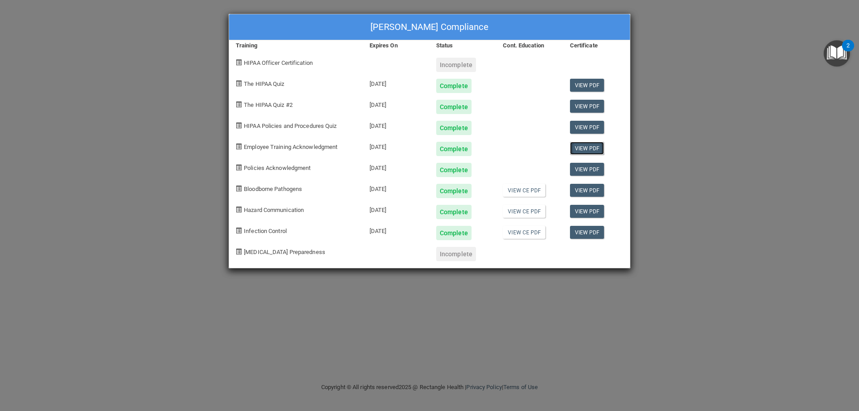
click at [593, 150] on link "View PDF" at bounding box center [587, 148] width 34 height 13
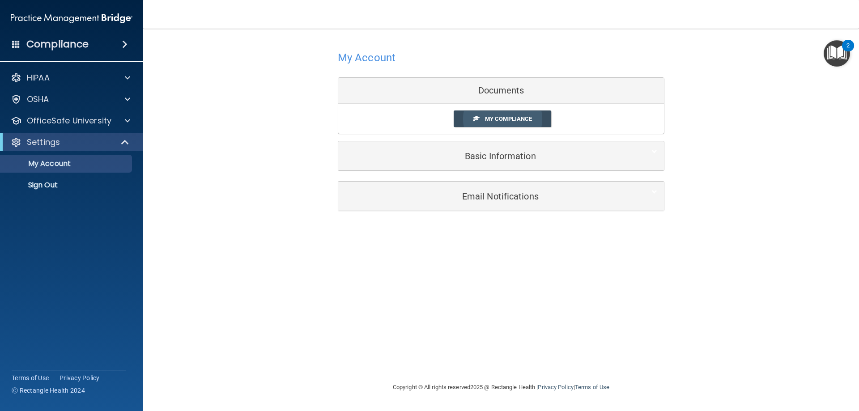
click at [507, 117] on span "My Compliance" at bounding box center [508, 118] width 47 height 7
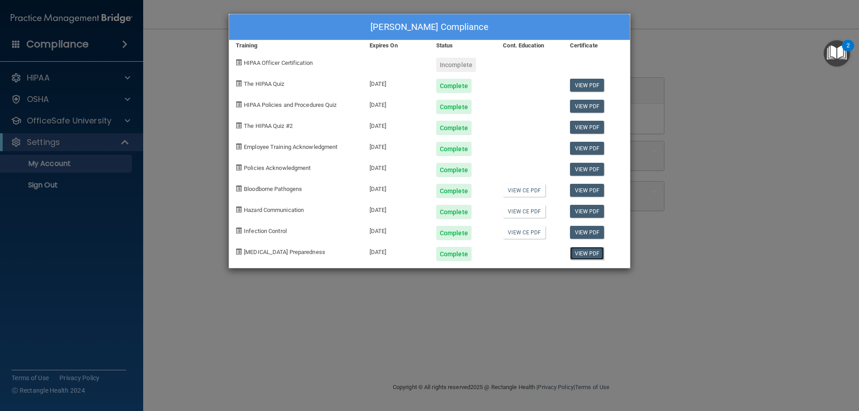
click at [590, 255] on link "View PDF" at bounding box center [587, 253] width 34 height 13
